Goal: Task Accomplishment & Management: Manage account settings

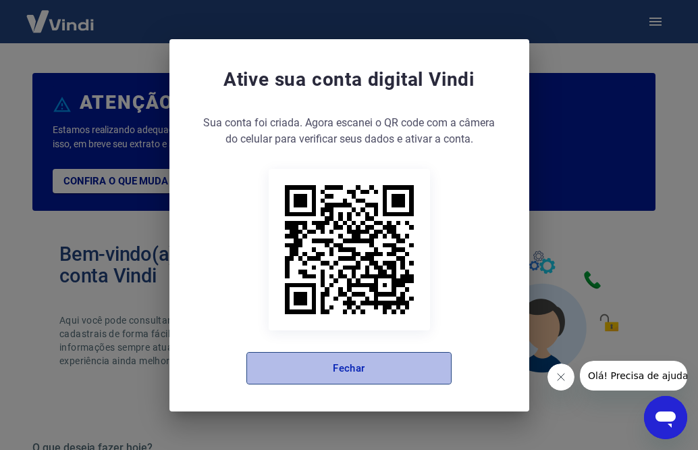
click at [393, 371] on button "Fechar" at bounding box center [349, 368] width 205 height 32
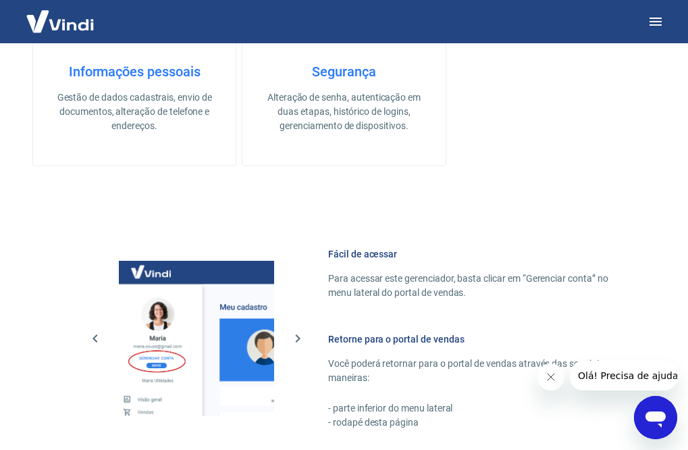
scroll to position [784, 0]
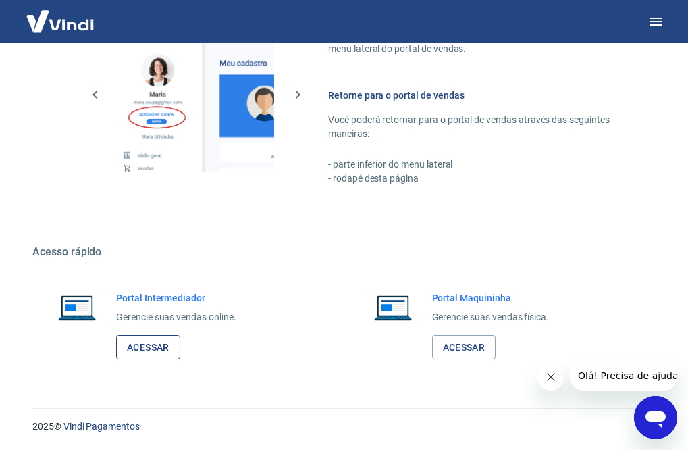
click at [149, 349] on link "Acessar" at bounding box center [148, 347] width 64 height 25
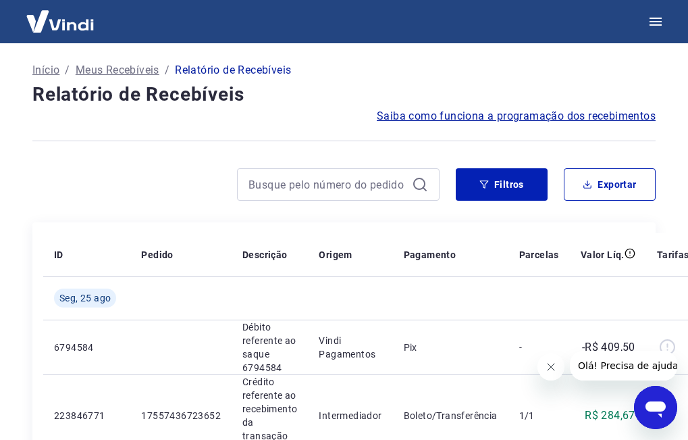
click at [579, 120] on span "Saiba como funciona a programação dos recebimentos" at bounding box center [516, 116] width 279 height 16
